Goal: Information Seeking & Learning: Learn about a topic

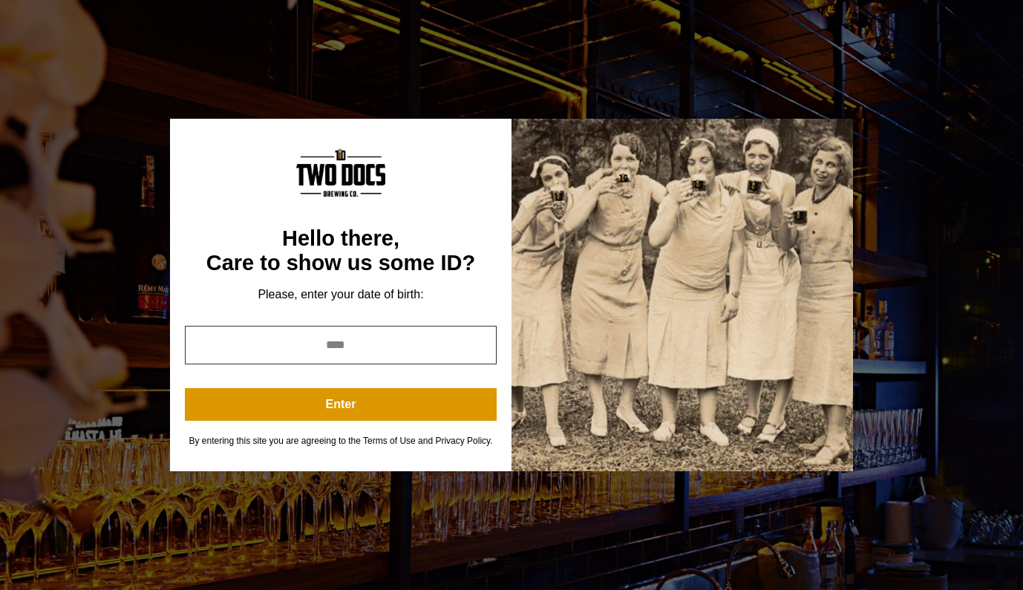
click at [335, 337] on input "year" at bounding box center [341, 345] width 312 height 39
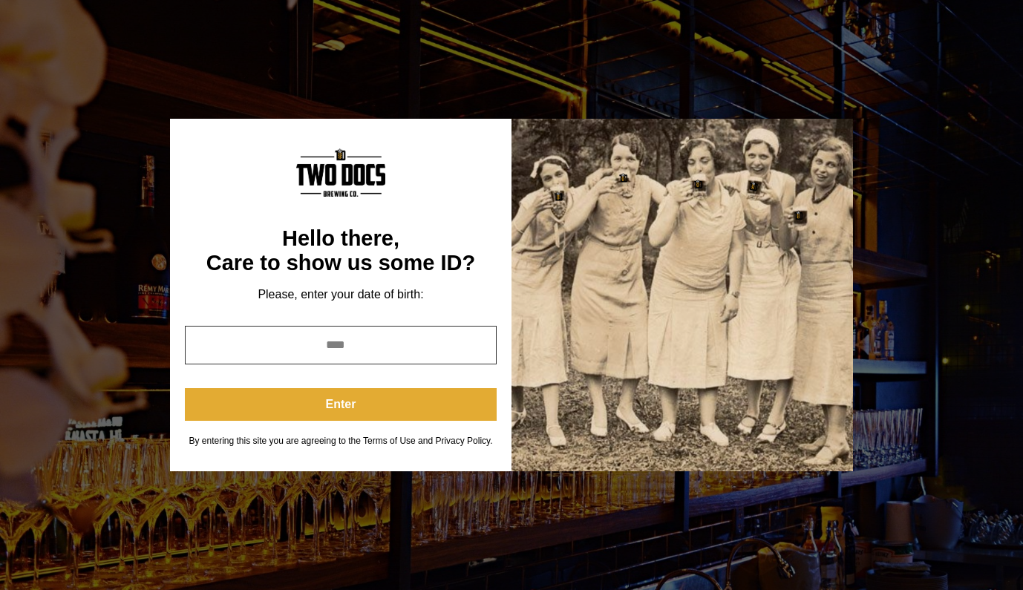
type input "****"
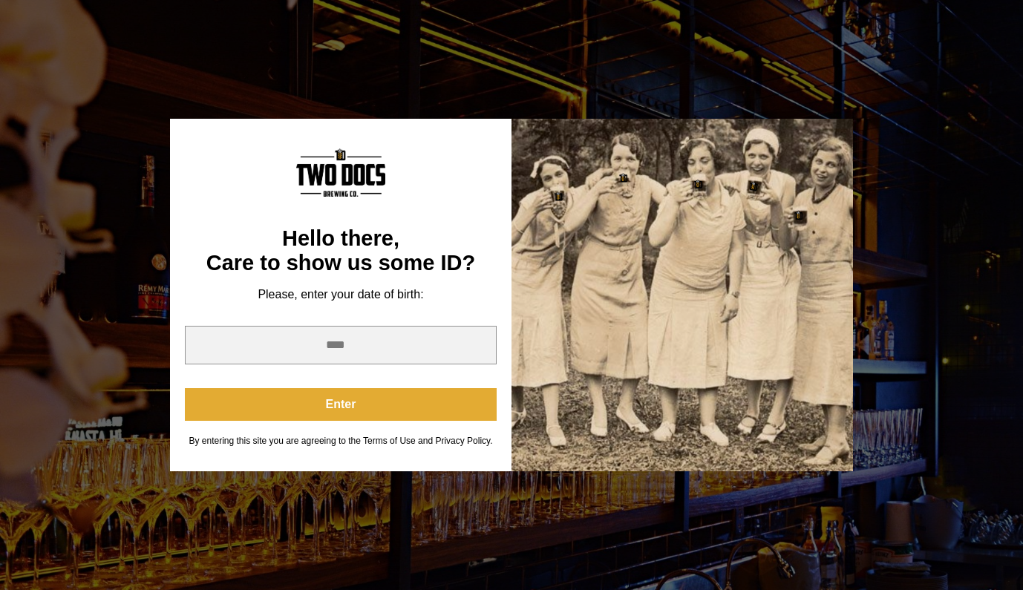
click at [390, 414] on button "Enter" at bounding box center [341, 404] width 312 height 33
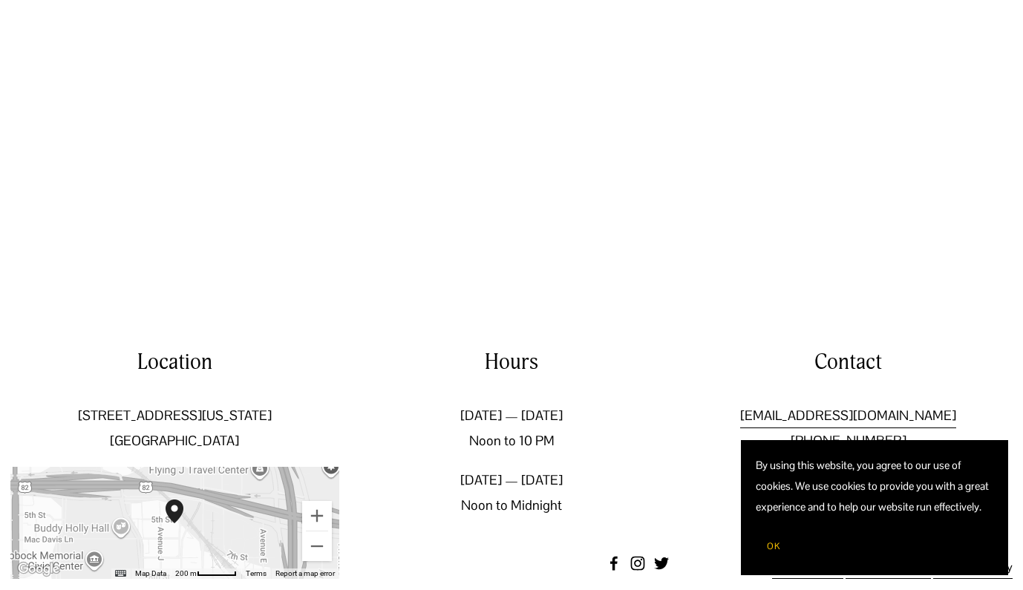
scroll to position [2132, 0]
click at [769, 548] on span "OK" at bounding box center [773, 547] width 13 height 12
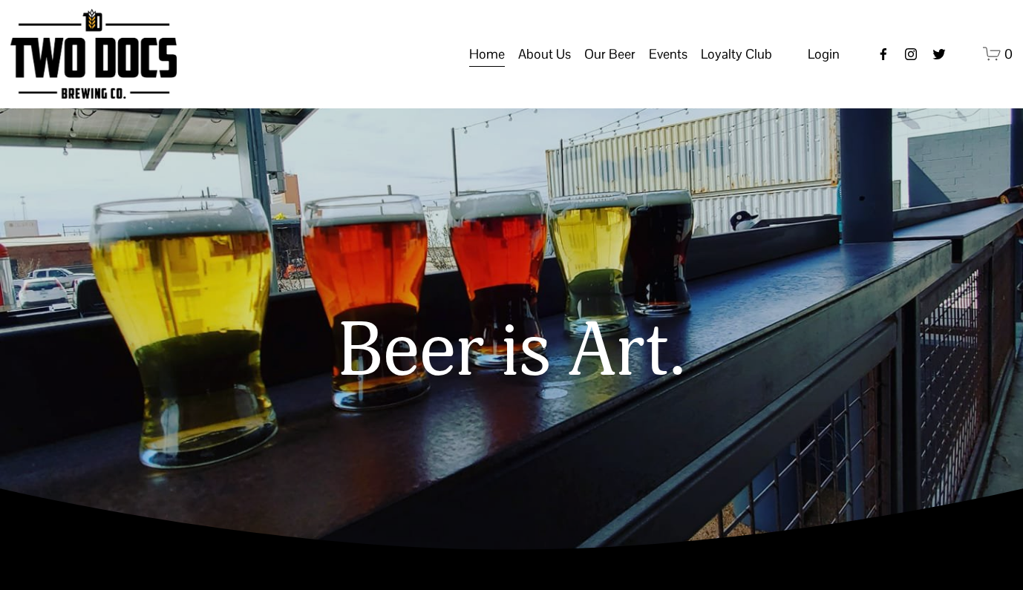
scroll to position [0, 0]
click at [0, 0] on span "Our Mission" at bounding box center [0, 0] width 0 height 0
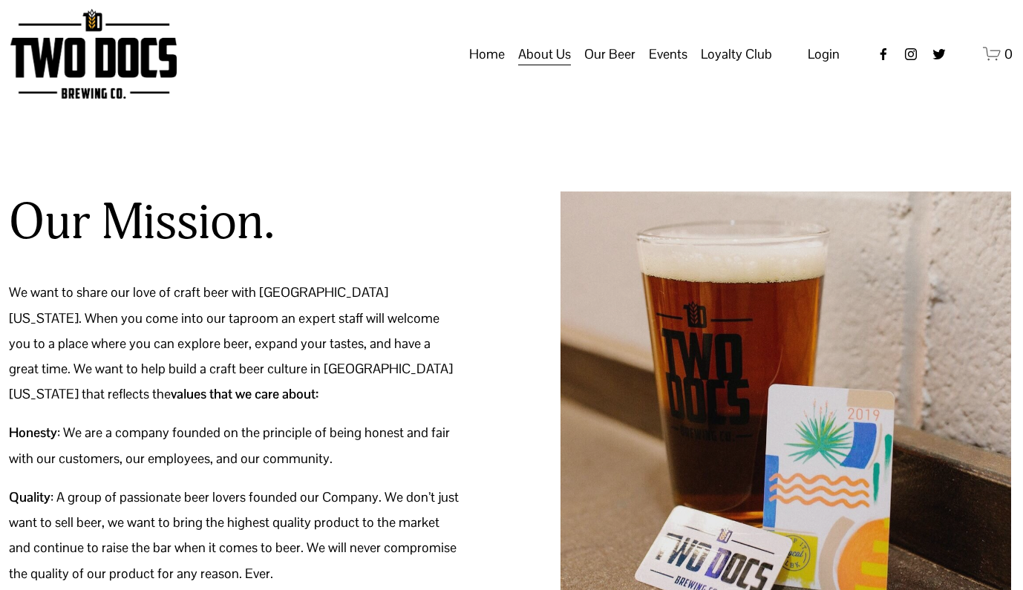
scroll to position [0, 1]
click at [0, 0] on span "Green Initiative" at bounding box center [0, 0] width 0 height 0
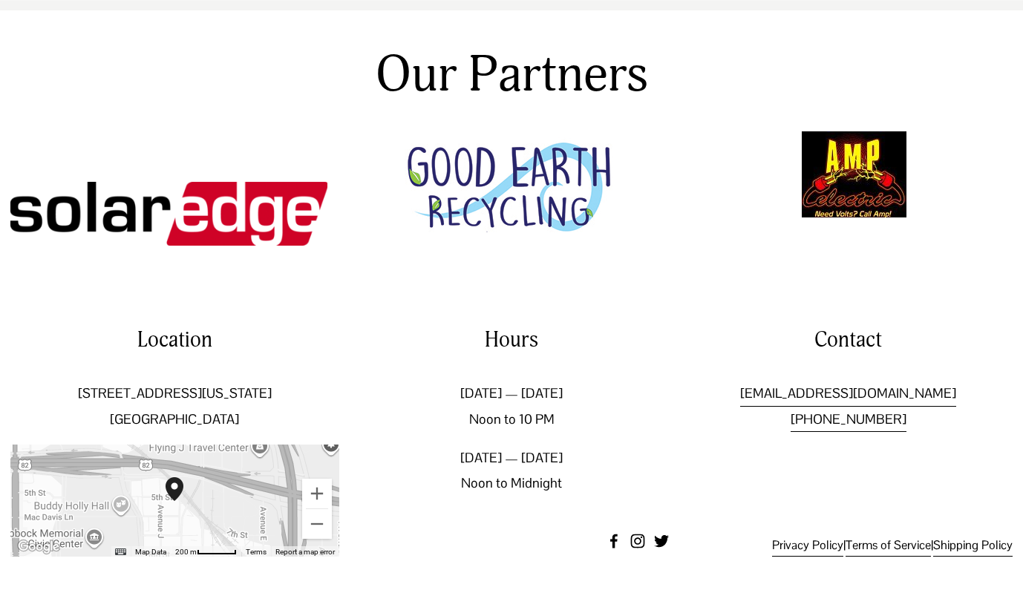
scroll to position [555, 0]
